Goal: Find specific page/section: Find specific page/section

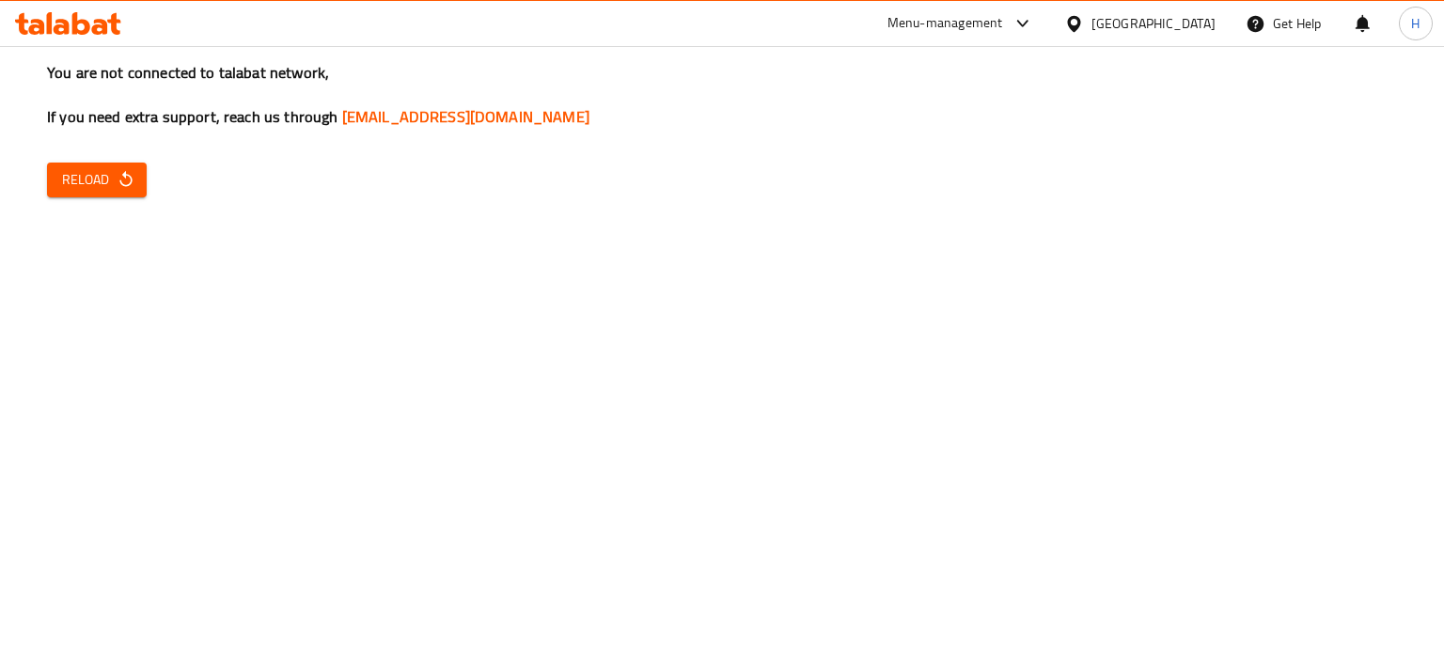
click at [464, 199] on div "You are not connected to talabat network, If you need extra support, reach us t…" at bounding box center [722, 326] width 1444 height 653
click at [129, 176] on icon "button" at bounding box center [125, 179] width 12 height 16
click at [1163, 410] on div "You are not connected to talabat network, If you need extra support, reach us t…" at bounding box center [722, 326] width 1444 height 653
click at [1003, 25] on div "Menu-management" at bounding box center [945, 23] width 116 height 23
